Goal: Information Seeking & Learning: Learn about a topic

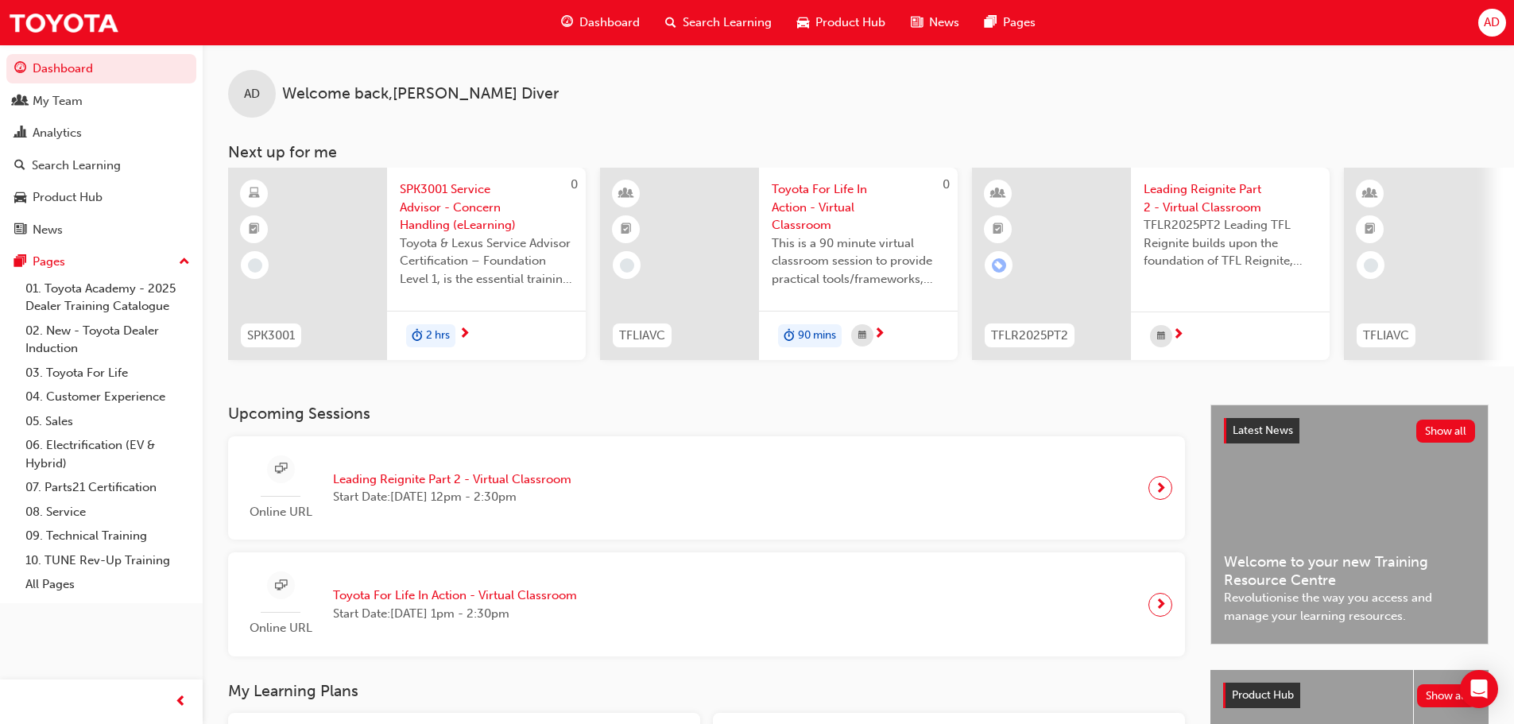
click at [690, 25] on span "Search Learning" at bounding box center [727, 23] width 89 height 18
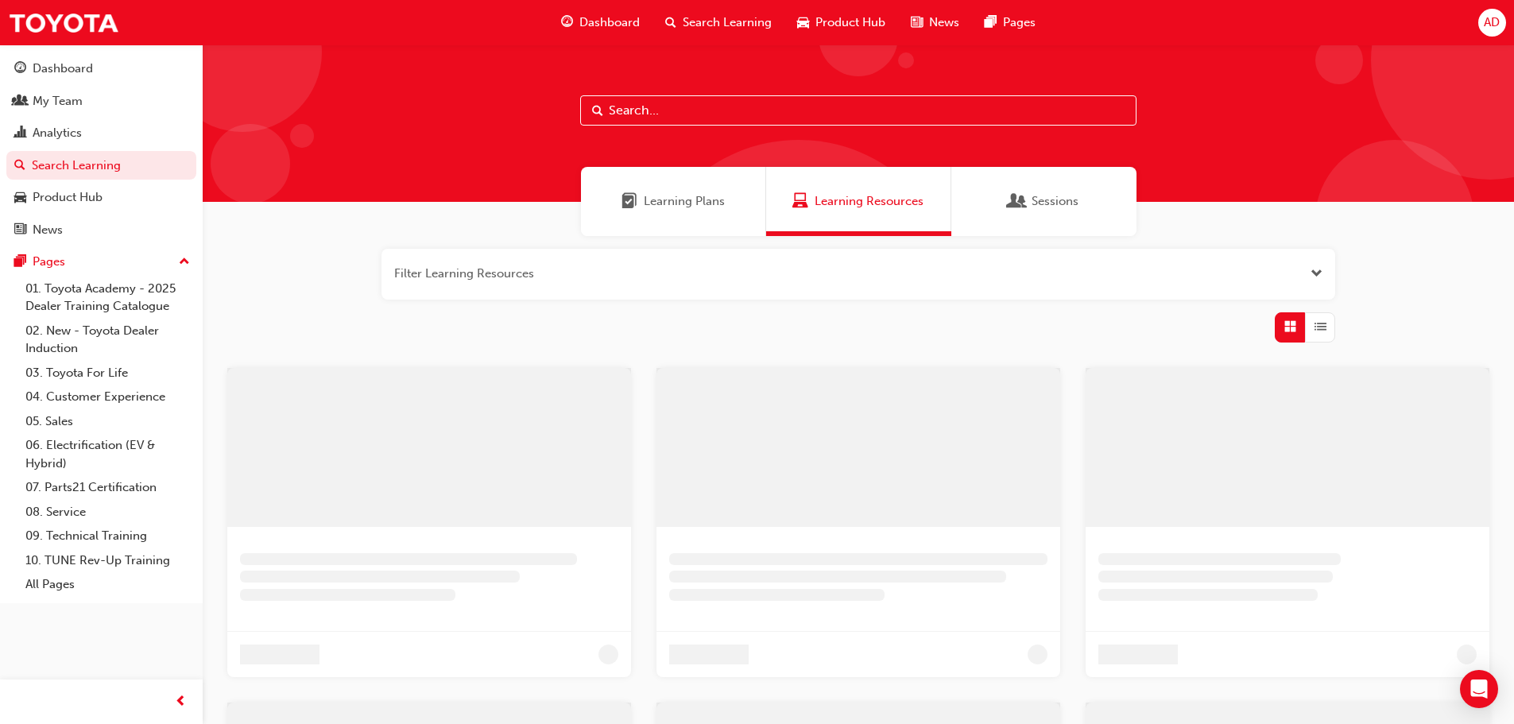
click at [480, 284] on button "button" at bounding box center [857, 274] width 953 height 51
